Goal: Find specific page/section: Find specific page/section

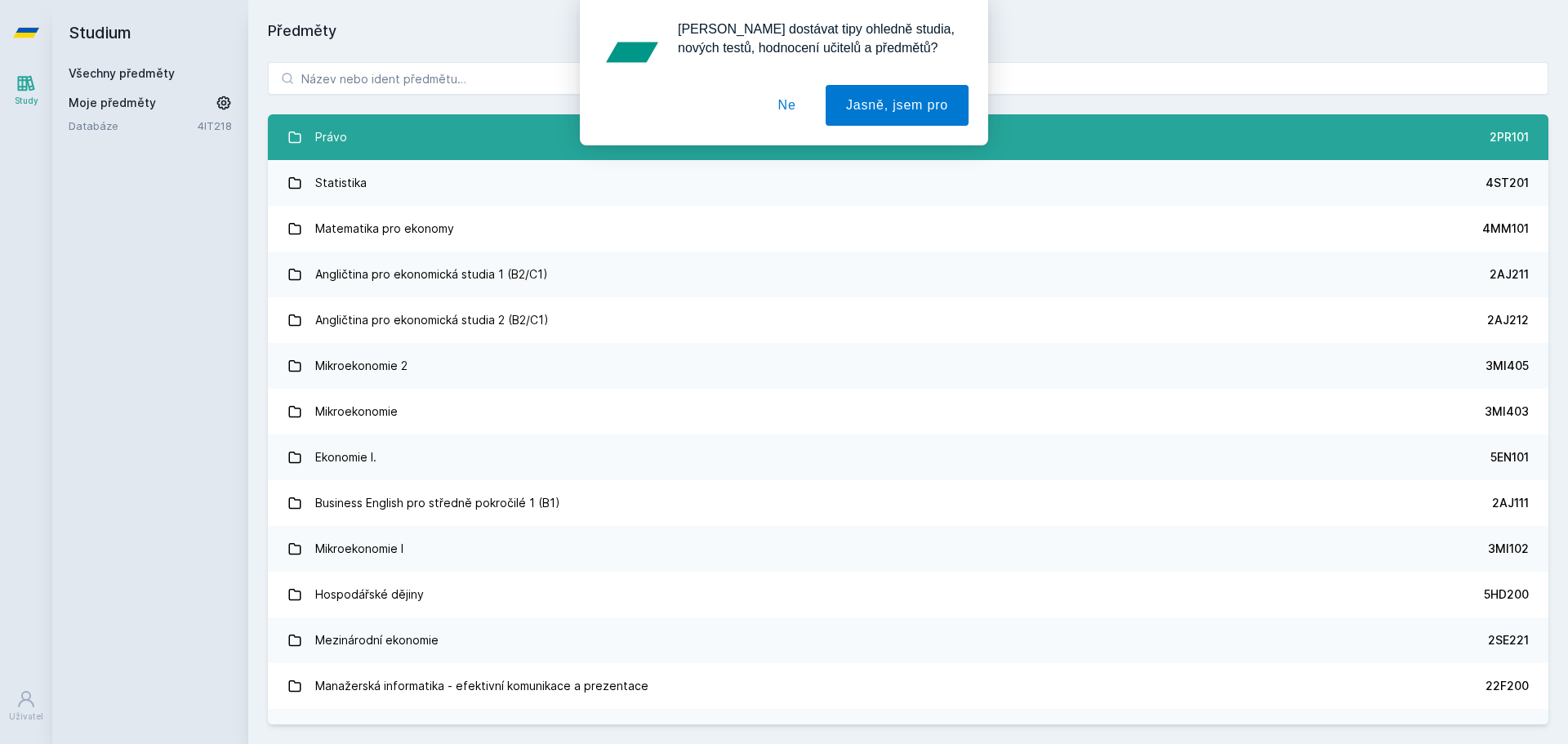
click at [351, 152] on link "Právo 2PR101" at bounding box center [908, 137] width 1280 height 46
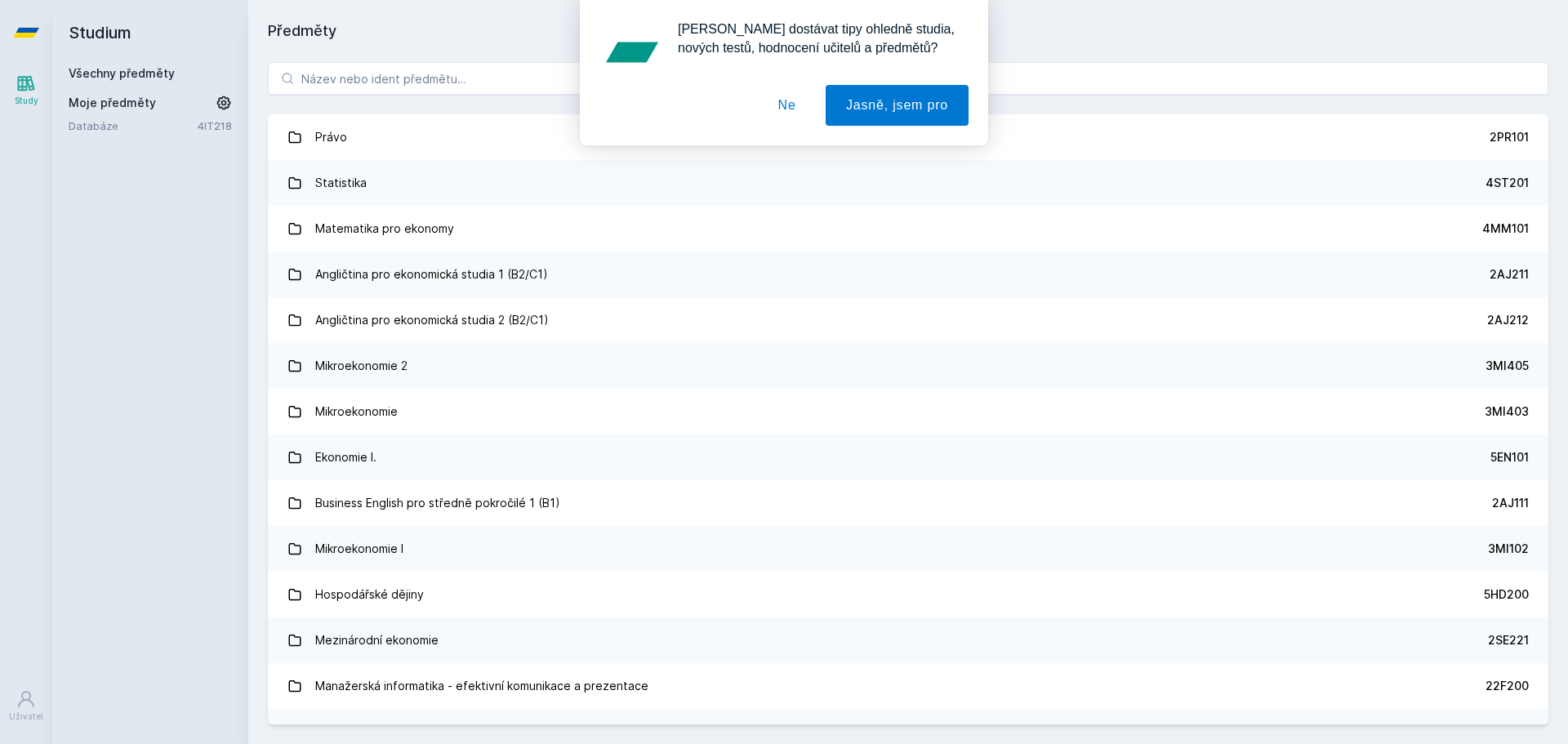
click at [434, 86] on div "[PERSON_NAME] dostávat tipy ohledně studia, nových testů, hodnocení učitelů a p…" at bounding box center [784, 73] width 1568 height 146
click at [434, 77] on div "[PERSON_NAME] dostávat tipy ohledně studia, nových testů, hodnocení učitelů a p…" at bounding box center [784, 73] width 1568 height 146
click at [790, 111] on button "Ne" at bounding box center [788, 105] width 59 height 41
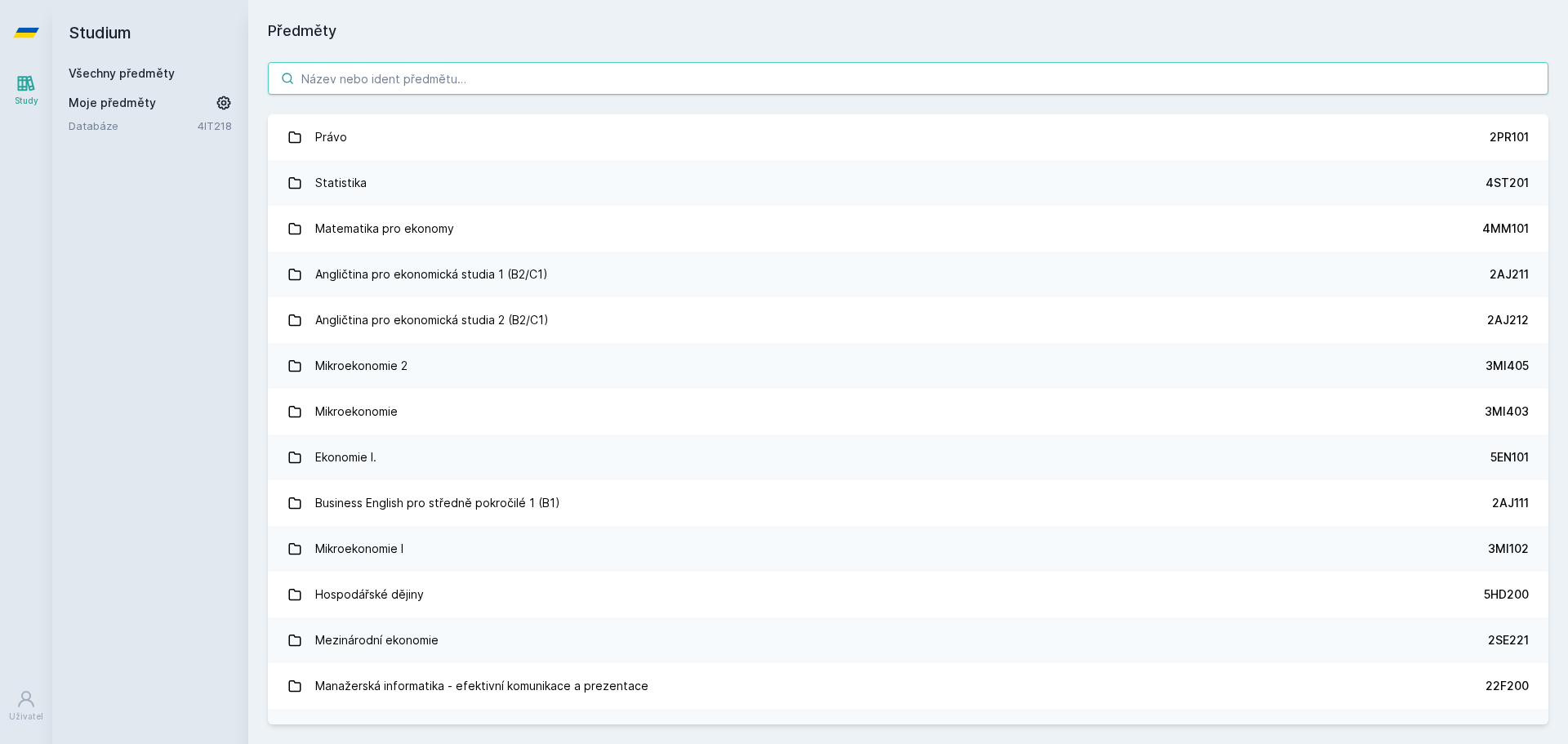
click at [606, 68] on input "search" at bounding box center [908, 77] width 1280 height 32
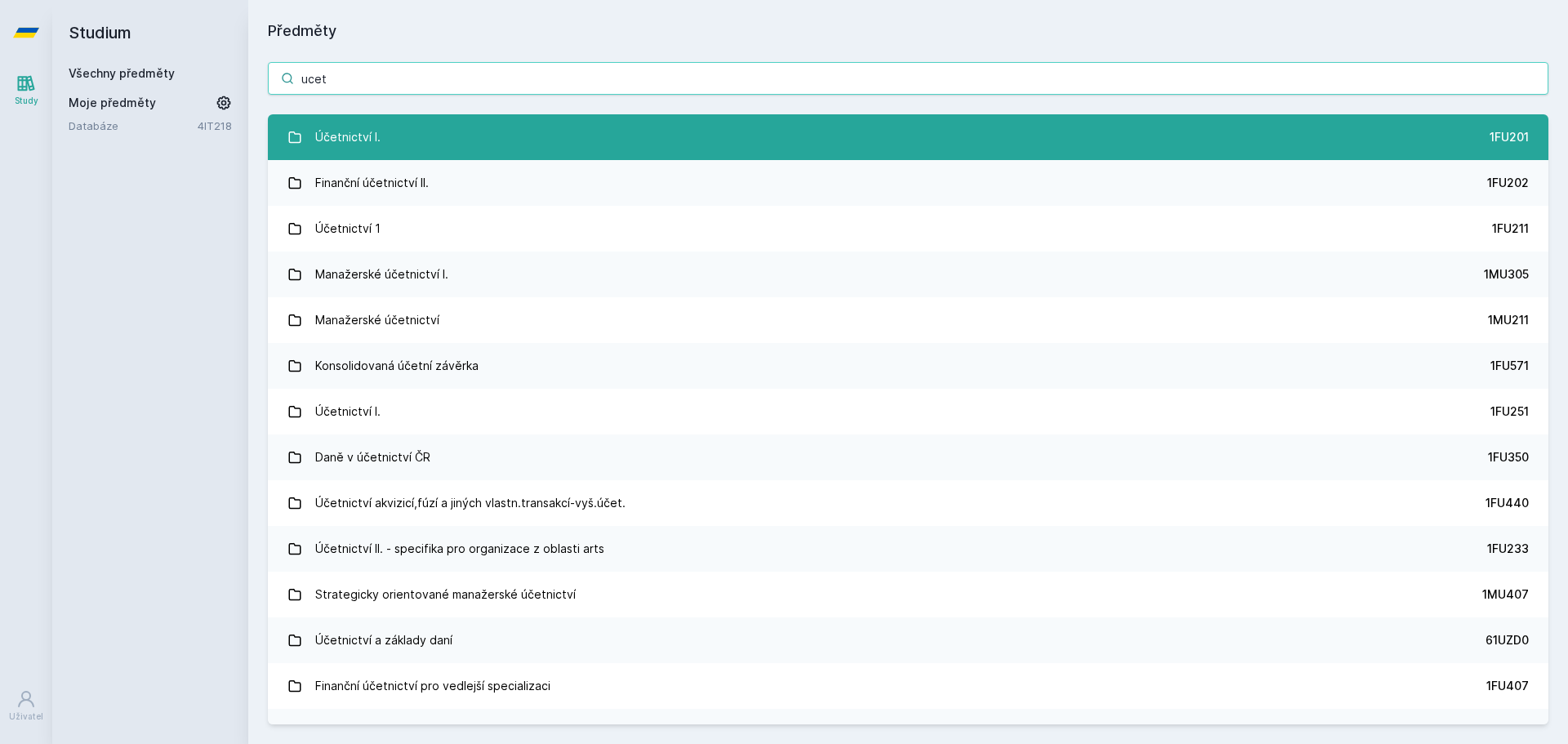
type input "ucet"
click at [546, 126] on link "Účetnictví I. 1FU201" at bounding box center [908, 137] width 1280 height 46
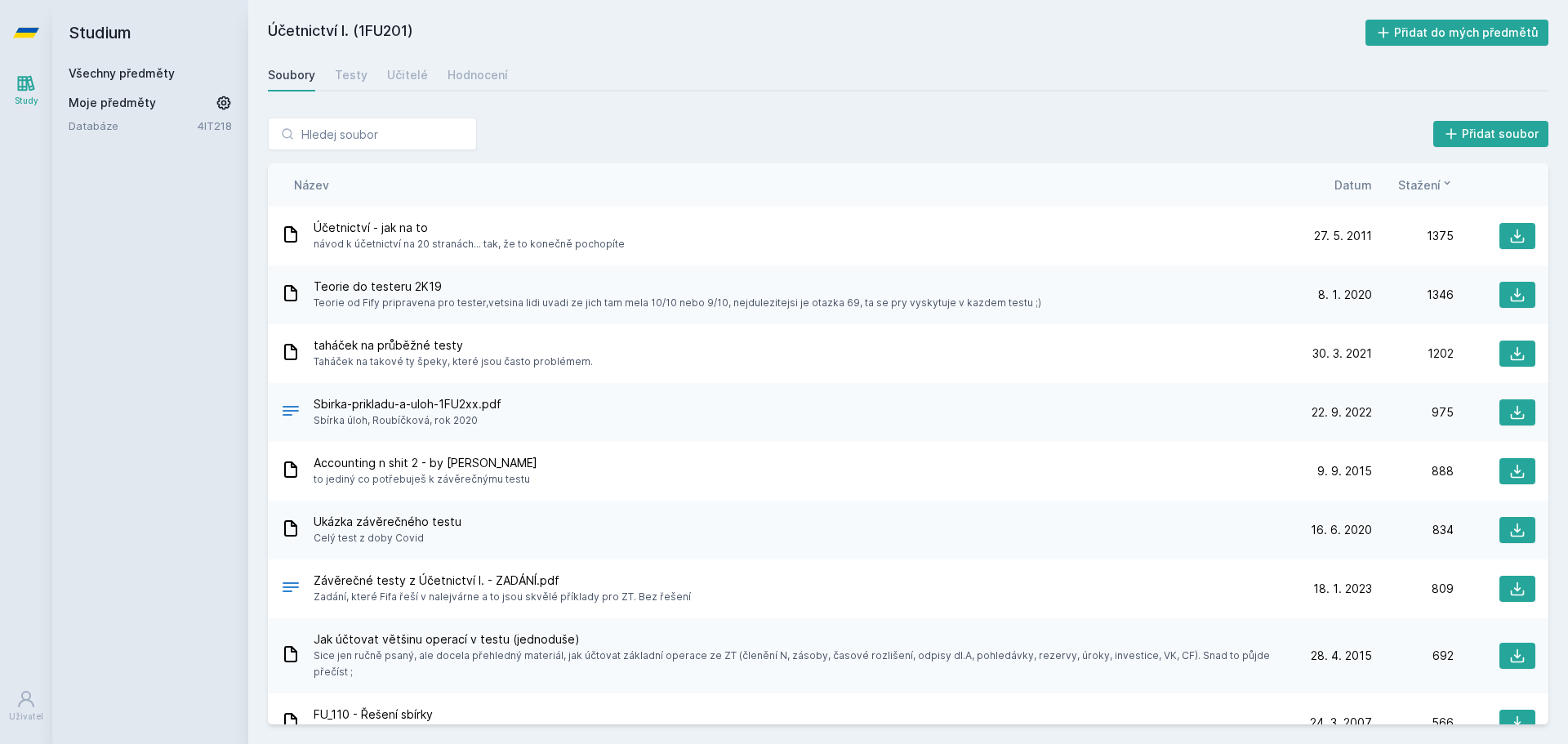
click at [1366, 186] on span "Datum" at bounding box center [1353, 184] width 38 height 18
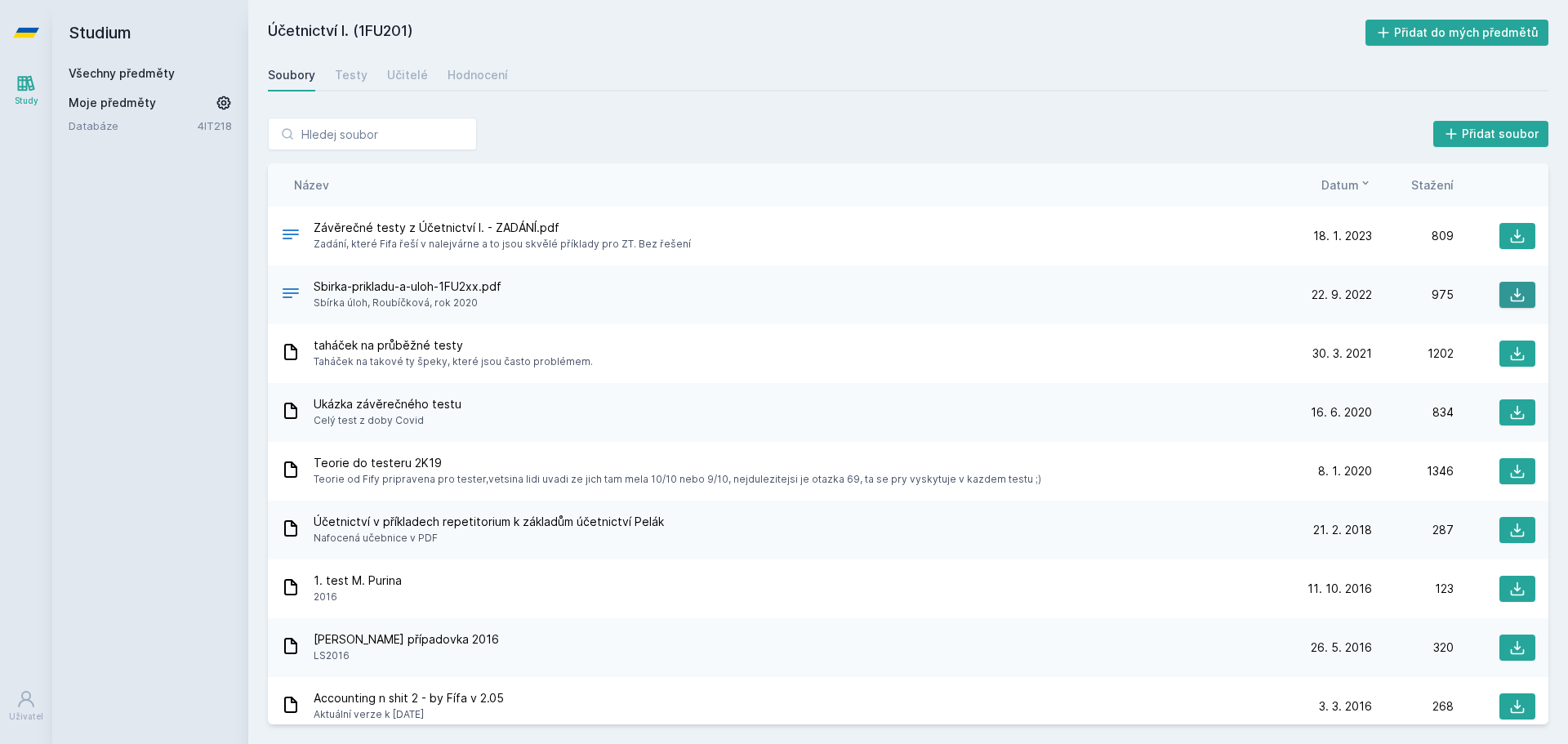
click at [1513, 301] on icon at bounding box center [1517, 295] width 14 height 14
